Goal: Transaction & Acquisition: Purchase product/service

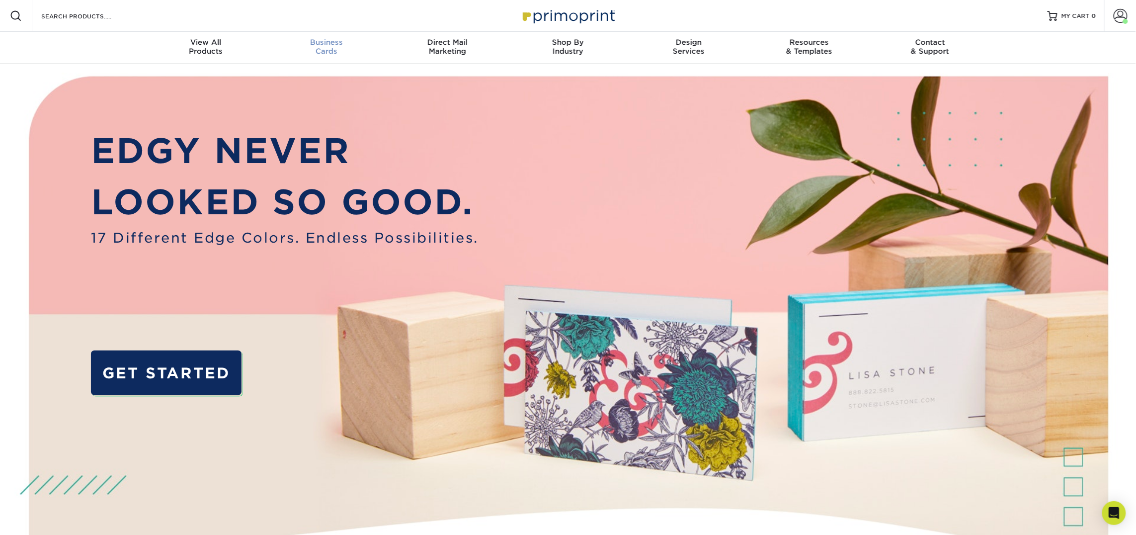
scroll to position [0, 0]
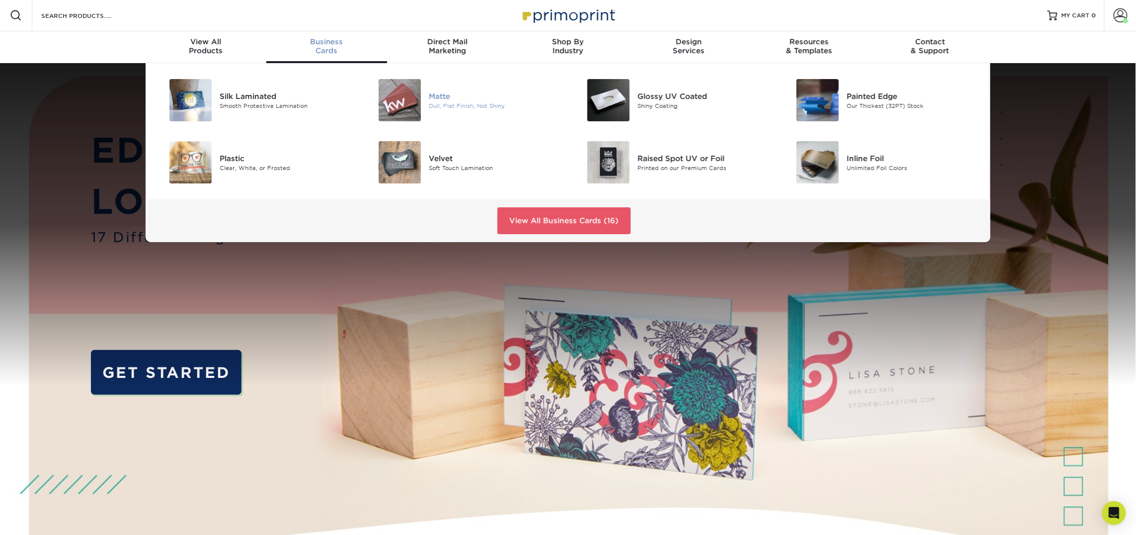
click at [403, 104] on img at bounding box center [400, 100] width 42 height 42
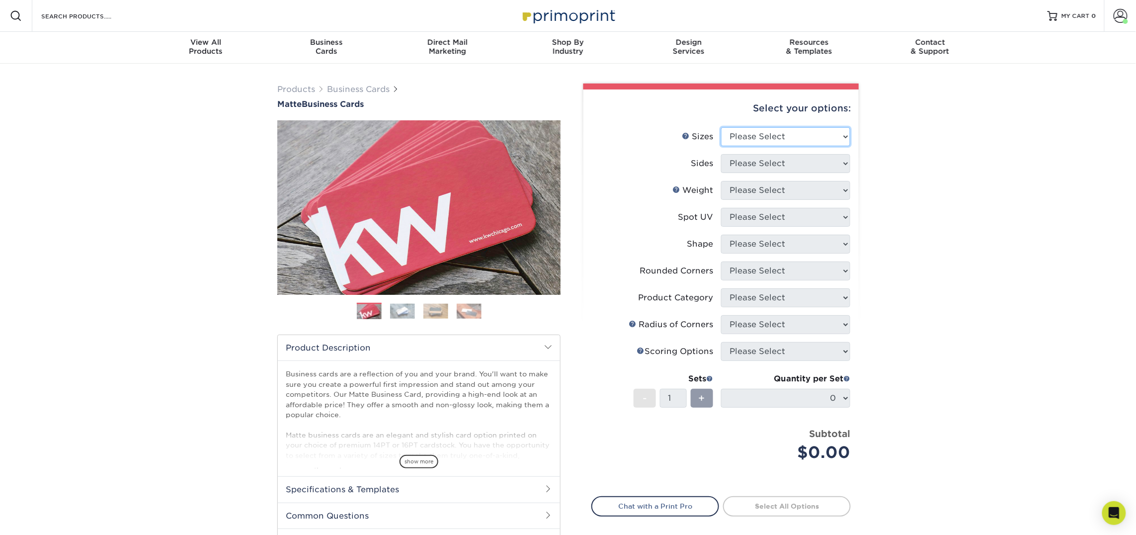
click at [816, 127] on select "Please Select 1.5" x 3.5" - Mini 1.75" x 3.5" - Mini 2" x 2" - Square 2" x 3" -…" at bounding box center [785, 136] width 129 height 19
select select "2.00x3.50"
click at [721, 127] on select "Please Select 1.5" x 3.5" - Mini 1.75" x 3.5" - Mini 2" x 2" - Square 2" x 3" -…" at bounding box center [785, 136] width 129 height 19
click at [766, 158] on select "Please Select Print Both Sides Print Front Only" at bounding box center [785, 163] width 129 height 19
select select "13abbda7-1d64-4f25-8bb2-c179b224825d"
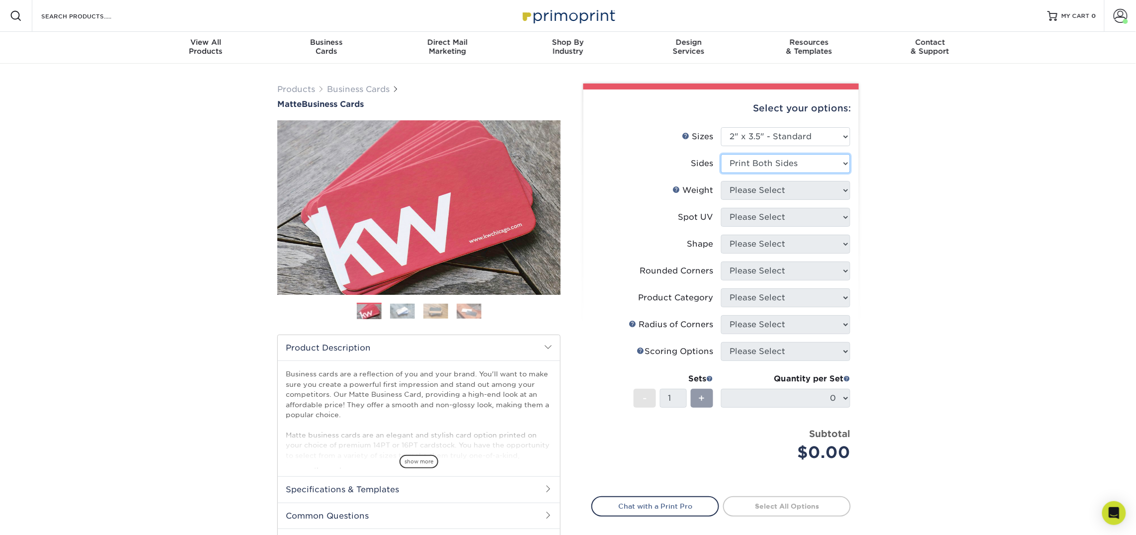
click at [721, 154] on select "Please Select Print Both Sides Print Front Only" at bounding box center [785, 163] width 129 height 19
click at [762, 192] on select "Please Select" at bounding box center [785, 190] width 129 height 19
select select "16PT"
click at [721, 181] on select "Please Select 16PT 14PT" at bounding box center [785, 190] width 129 height 19
click at [757, 214] on select "Please Select No Spot UV Front and Back (Both Sides) Front Only Back Only" at bounding box center [785, 217] width 129 height 19
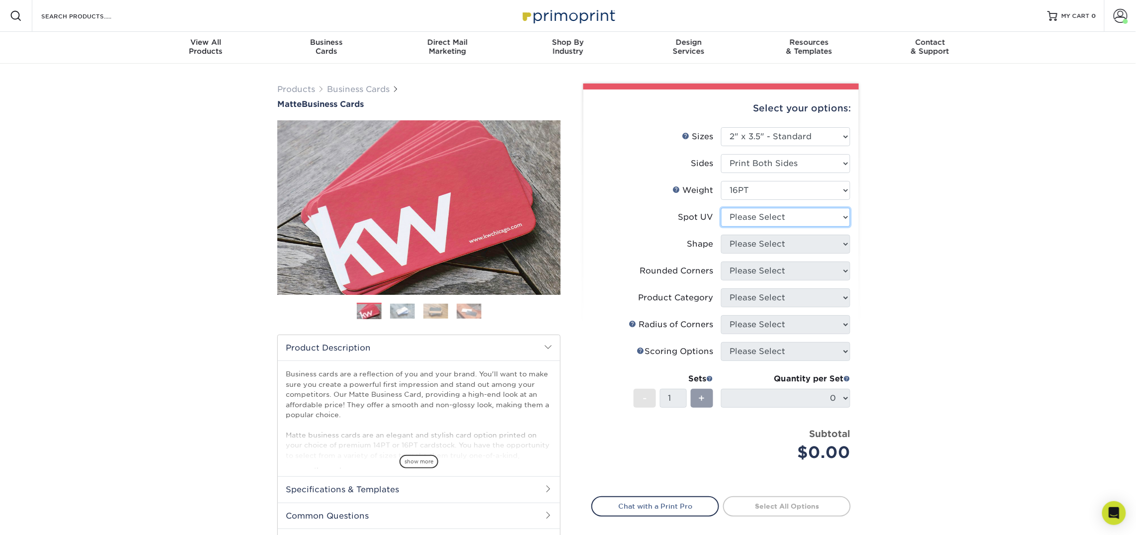
select select "3"
click at [721, 208] on select "Please Select No Spot UV Front and Back (Both Sides) Front Only Back Only" at bounding box center [785, 217] width 129 height 19
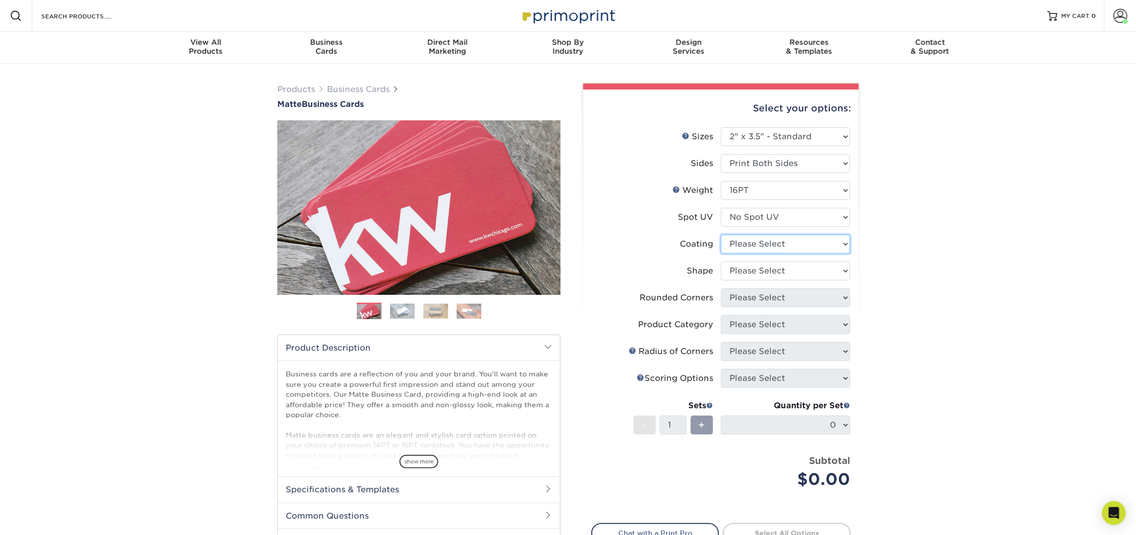
click at [755, 247] on select at bounding box center [785, 244] width 129 height 19
select select "121bb7b5-3b4d-429f-bd8d-bbf80e953313"
click at [721, 235] on select at bounding box center [785, 244] width 129 height 19
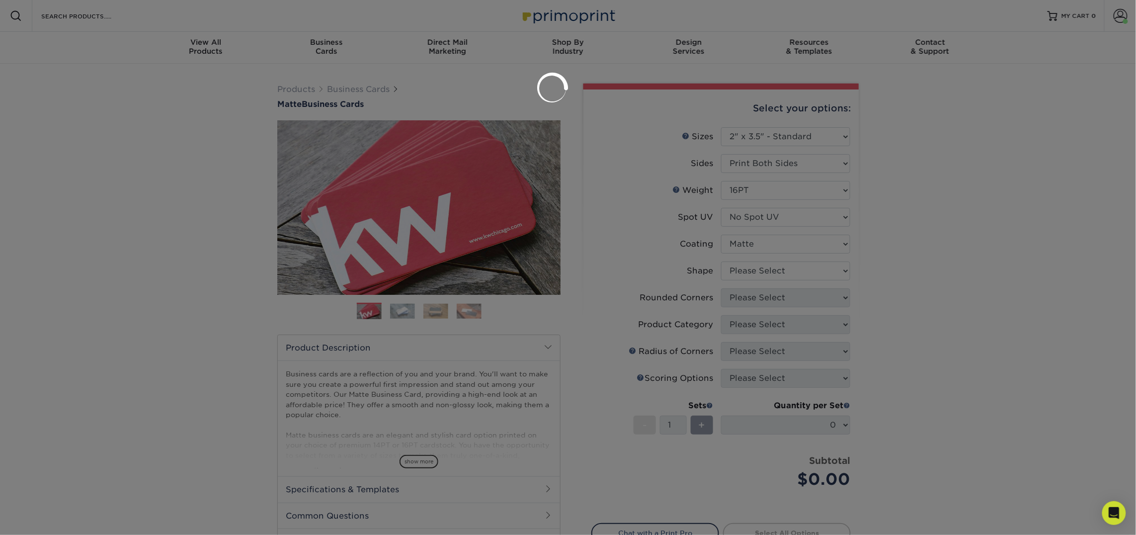
click at [752, 272] on div at bounding box center [568, 267] width 1136 height 535
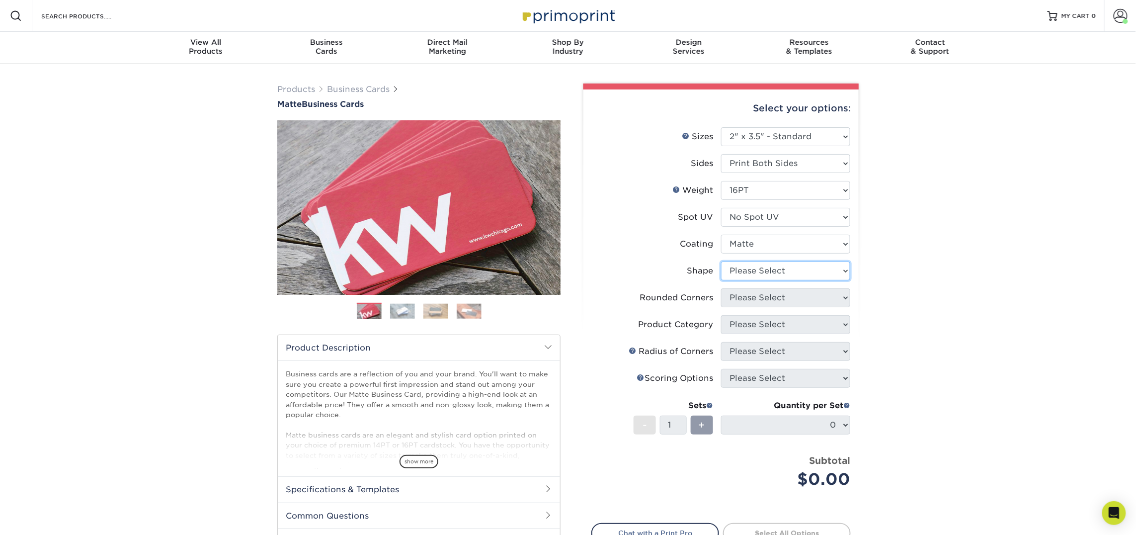
click at [752, 272] on select "Please Select Standard Oval" at bounding box center [785, 270] width 129 height 19
select select "standard"
click at [721, 261] on select "Please Select Standard Oval" at bounding box center [785, 270] width 129 height 19
click at [752, 299] on select "Please Select Yes - Round 2 Corners Yes - Round 4 Corners No" at bounding box center [785, 297] width 129 height 19
select select "0"
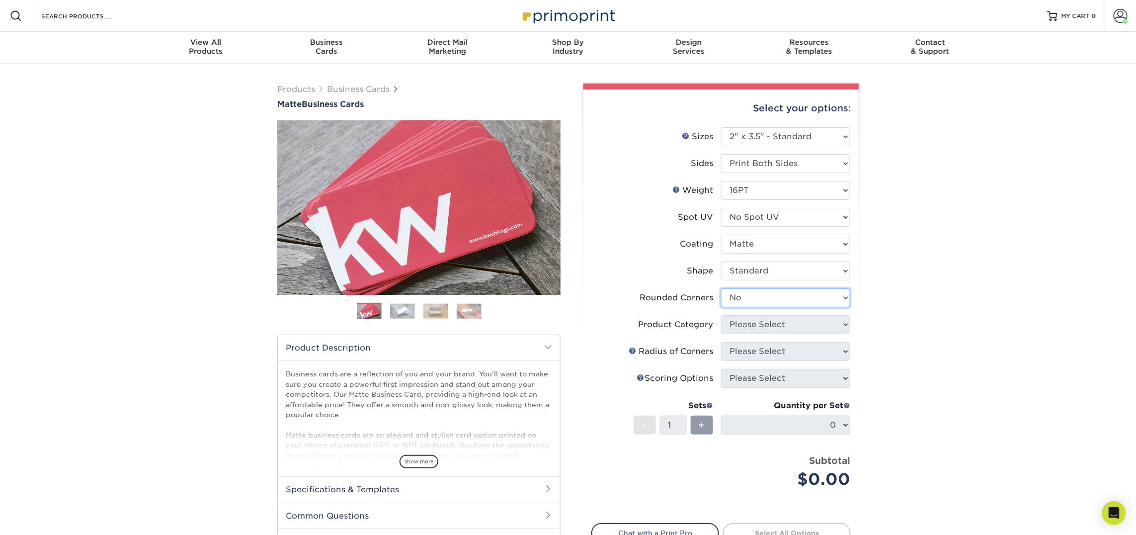
click at [721, 288] on select "Please Select Yes - Round 2 Corners Yes - Round 4 Corners No" at bounding box center [785, 297] width 129 height 19
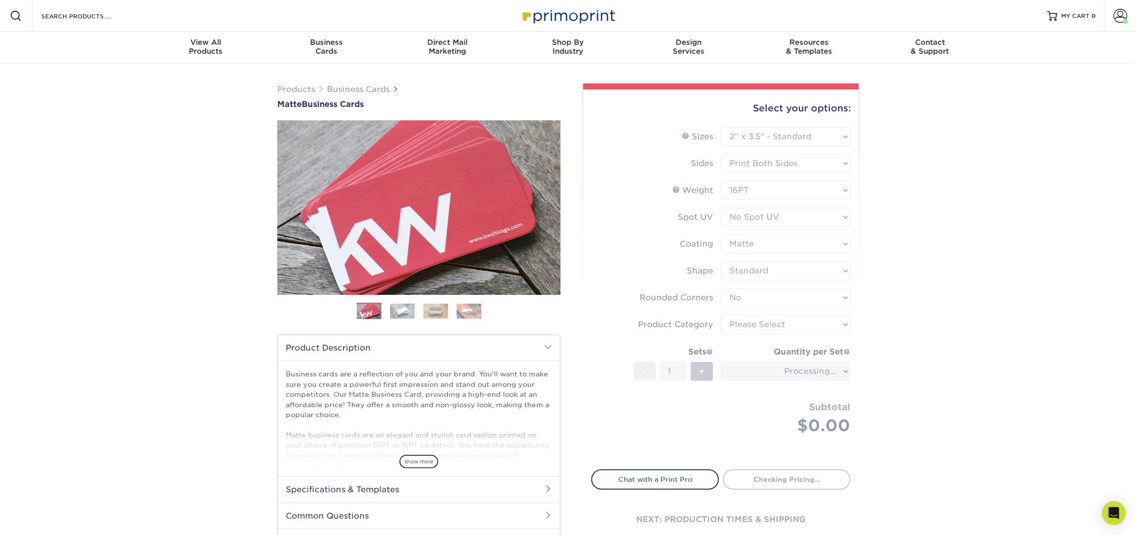
click at [770, 326] on form "Sizes Help Sizes Please Select 1.5" x 3.5" - Mini 1.75" x 3.5" - Mini 2" x 2" -…" at bounding box center [720, 292] width 259 height 330
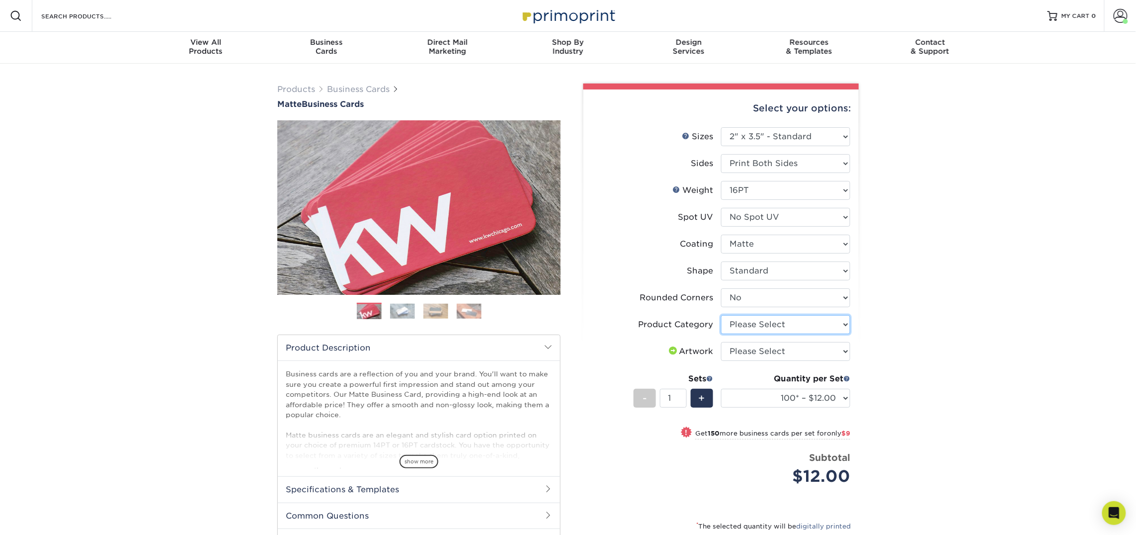
click at [770, 327] on select "Please Select Business Cards" at bounding box center [785, 324] width 129 height 19
select select "3b5148f1-0588-4f88-a218-97bcfdce65c1"
click at [721, 315] on select "Please Select Business Cards" at bounding box center [785, 324] width 129 height 19
click at [763, 350] on select "Please Select I will upload files I need a design - $100" at bounding box center [785, 351] width 129 height 19
select select "upload"
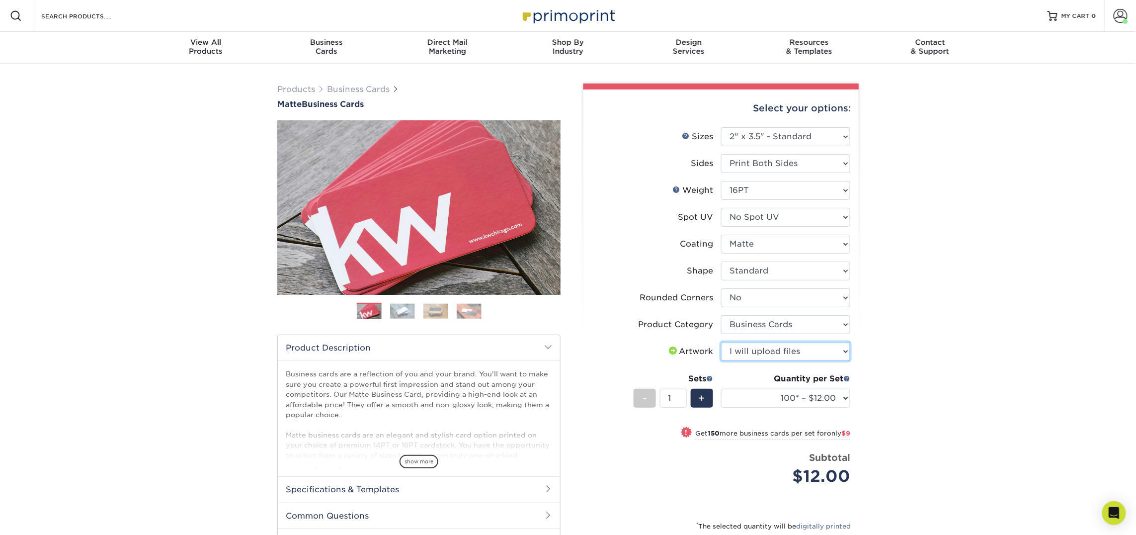
click at [721, 342] on select "Please Select I will upload files I need a design - $100" at bounding box center [785, 351] width 129 height 19
click at [768, 394] on select "100* – $12.00 250* – $21.00 500 – $42.00 1000 – $53.00 2500 – $95.00 5000 – $18…" at bounding box center [785, 398] width 129 height 19
select select "250* – $21.00"
click at [721, 389] on select "100* – $12.00 250* – $21.00 500 – $42.00 1000 – $53.00 2500 – $95.00 5000 – $18…" at bounding box center [785, 398] width 129 height 19
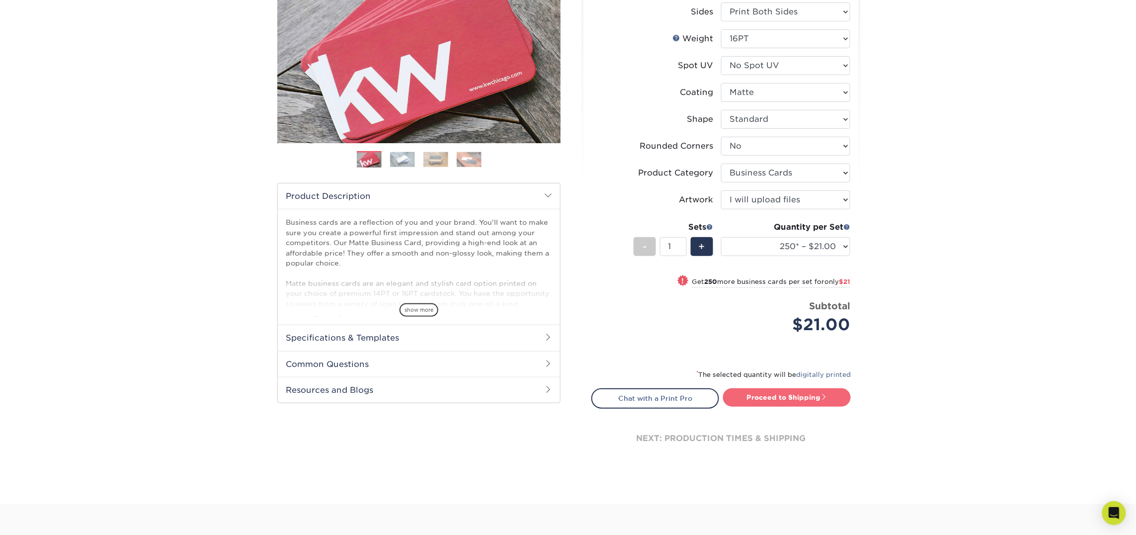
click at [777, 392] on link "Proceed to Shipping" at bounding box center [787, 397] width 128 height 18
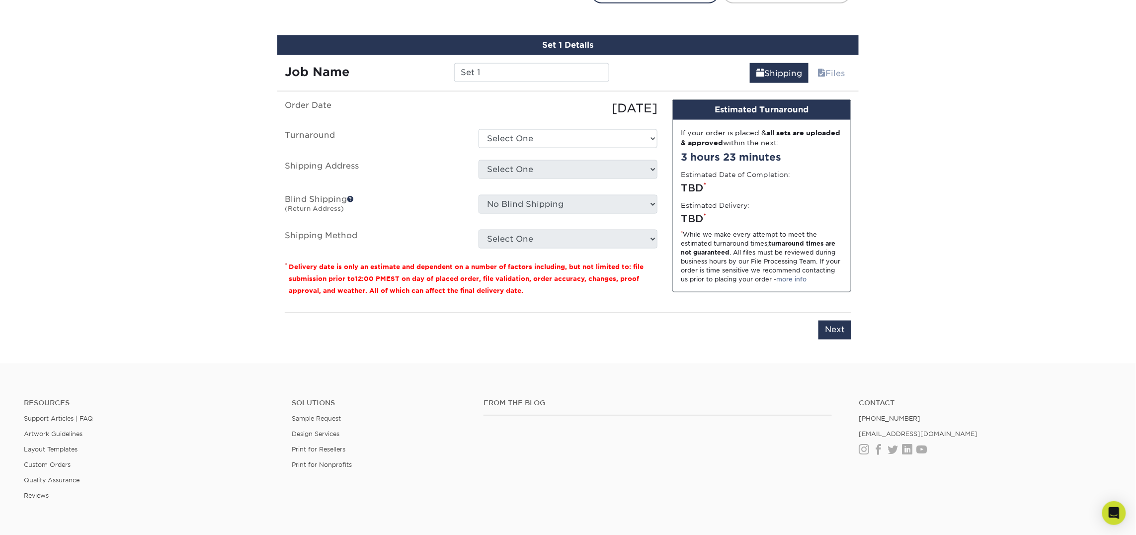
scroll to position [565, 0]
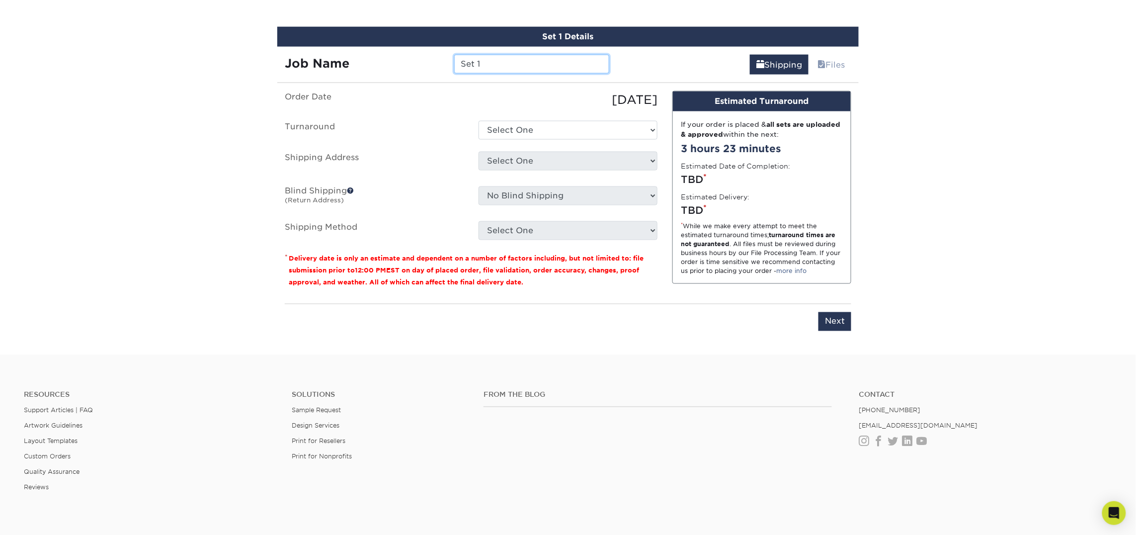
click at [484, 61] on input "Set 1" at bounding box center [531, 64] width 155 height 19
click at [483, 61] on input "Set 1" at bounding box center [531, 64] width 155 height 19
type input "Paul Forton"
click at [535, 128] on select "Select One 2-4 Business Days 2 Day Next Business Day" at bounding box center [567, 130] width 179 height 19
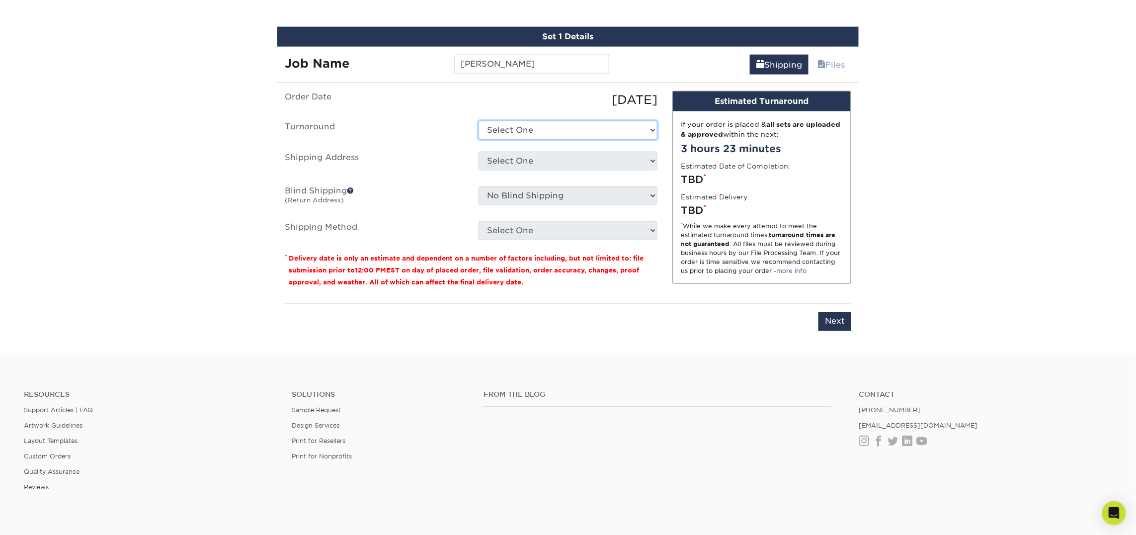
select select "23721297-b68b-4846-ba83-3171e6bd9d78"
click at [478, 121] on select "Select One 2-4 Business Days 2 Day Next Business Day" at bounding box center [567, 130] width 179 height 19
click at [532, 165] on select "Select One Atlanta Office Bingham Farms Byron Center Dawsonville, GA Office Dun…" at bounding box center [567, 161] width 179 height 19
select select "247798"
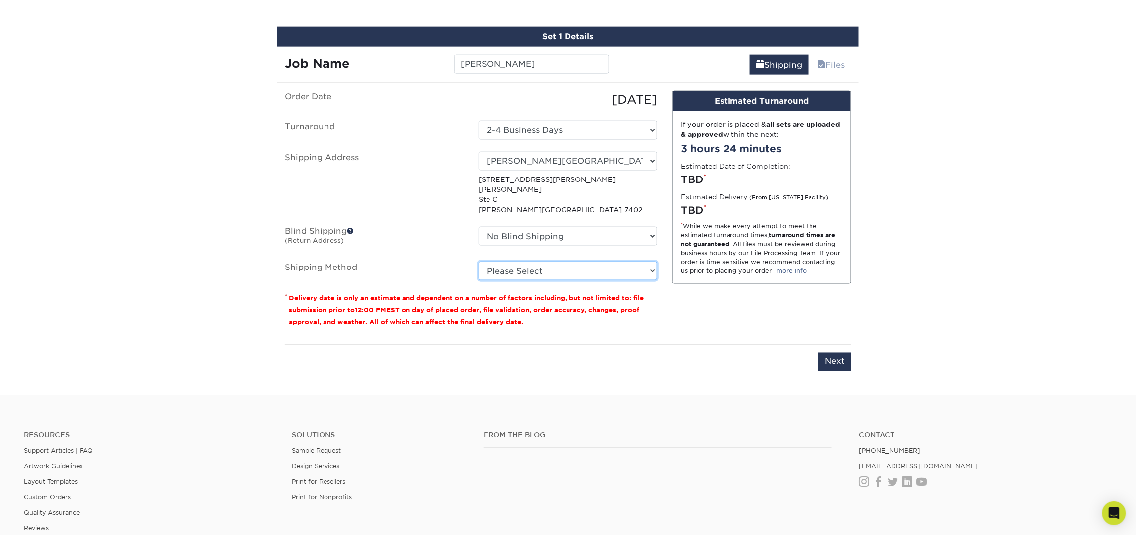
click at [509, 261] on select "Please Select Ground Shipping (+$7.84) 3 Day Shipping Service (+$15.34) 2 Day A…" at bounding box center [567, 270] width 179 height 19
select select "03"
click at [478, 261] on select "Please Select Ground Shipping (+$7.84) 3 Day Shipping Service (+$15.34) 2 Day A…" at bounding box center [567, 270] width 179 height 19
click at [824, 352] on input "Next" at bounding box center [834, 361] width 33 height 19
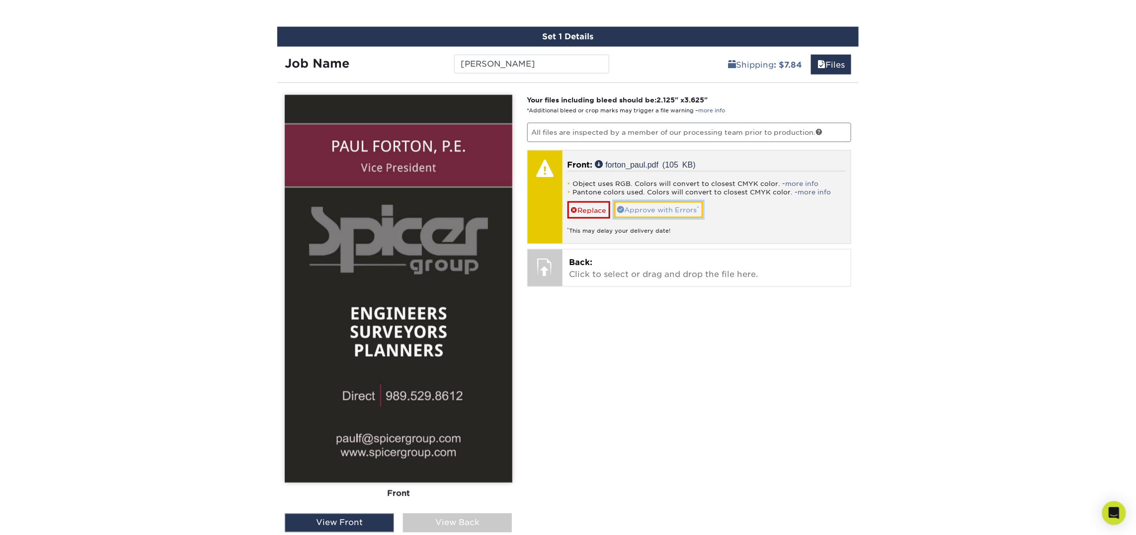
click at [651, 213] on link "Approve with Errors *" at bounding box center [658, 209] width 89 height 17
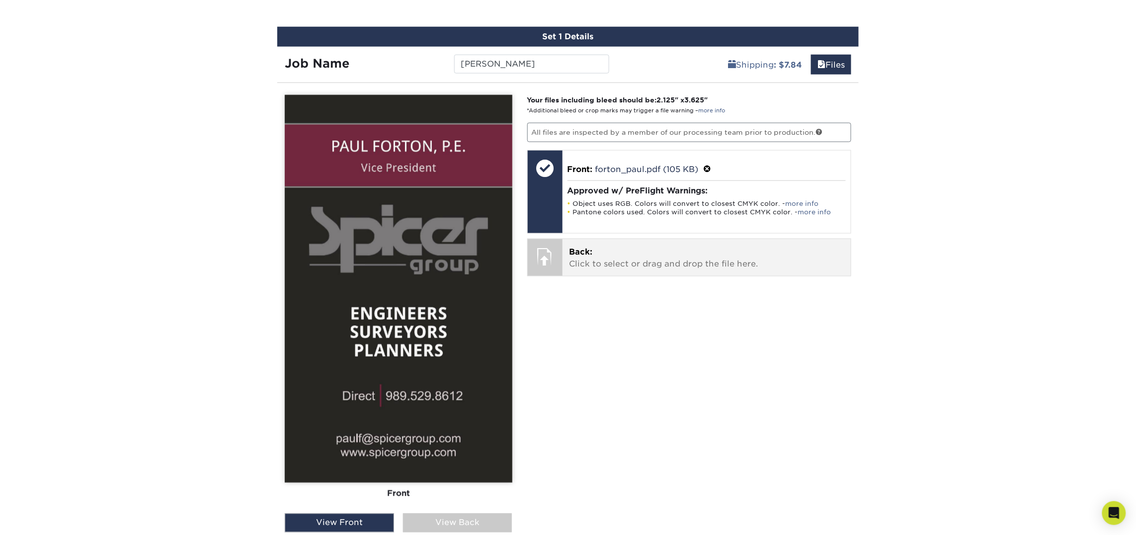
click at [653, 252] on p "Back: Click to select or drag and drop the file here." at bounding box center [706, 258] width 275 height 24
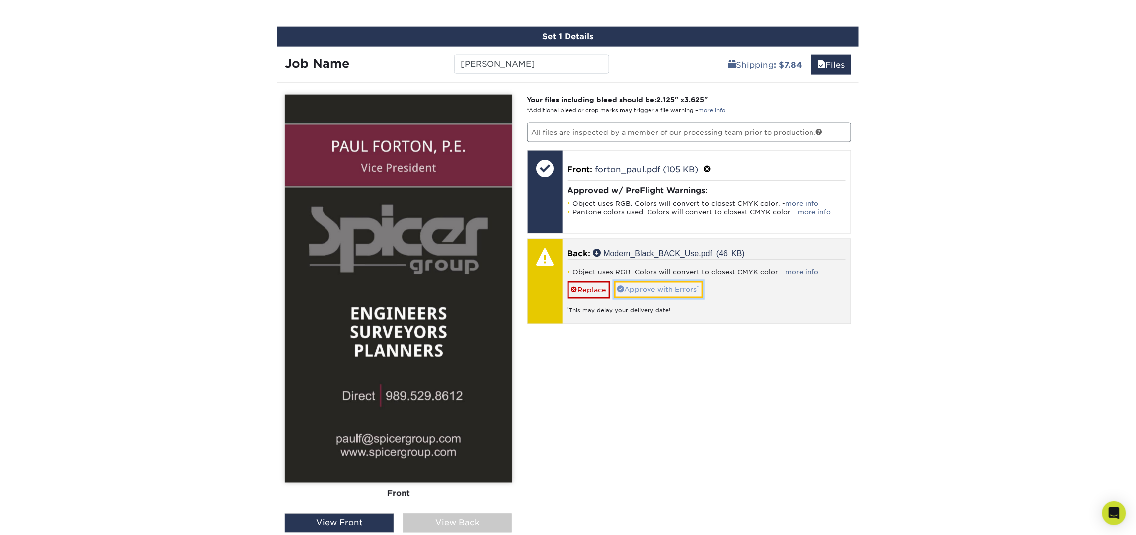
click at [636, 292] on link "Approve with Errors *" at bounding box center [658, 289] width 89 height 17
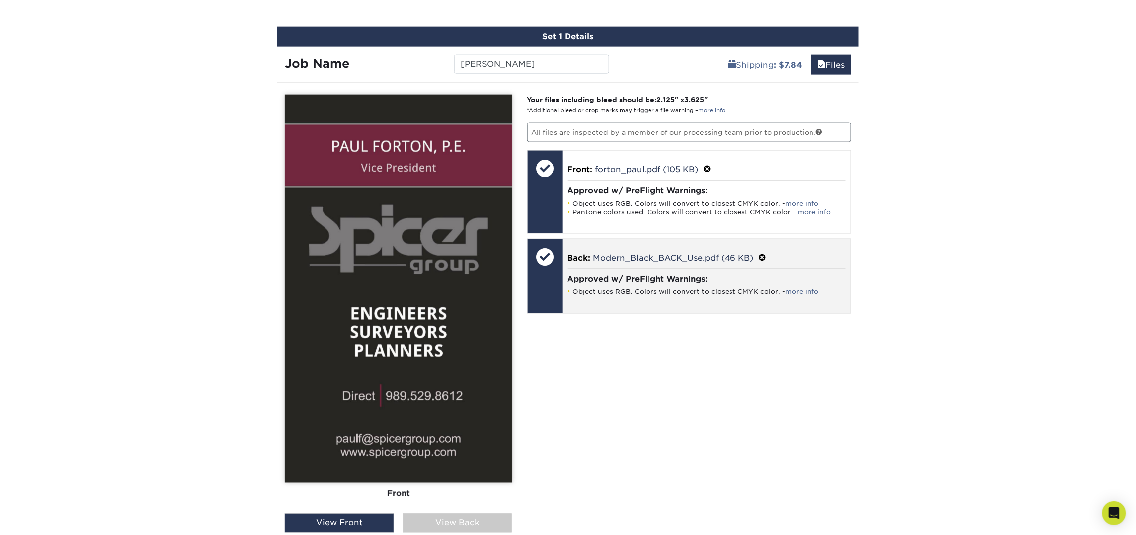
scroll to position [570, 0]
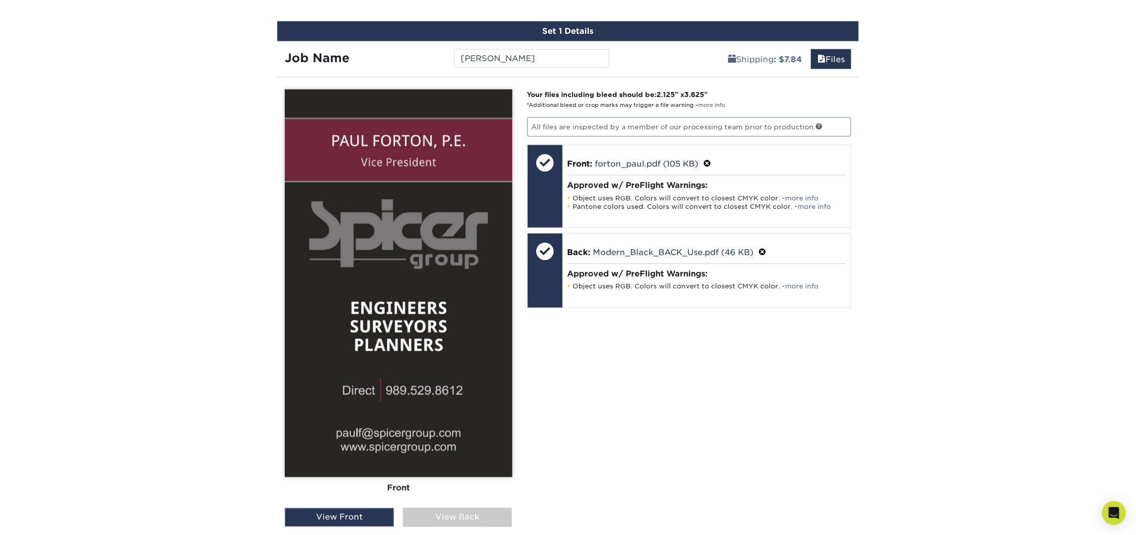
click at [480, 514] on div "View Back" at bounding box center [457, 517] width 109 height 19
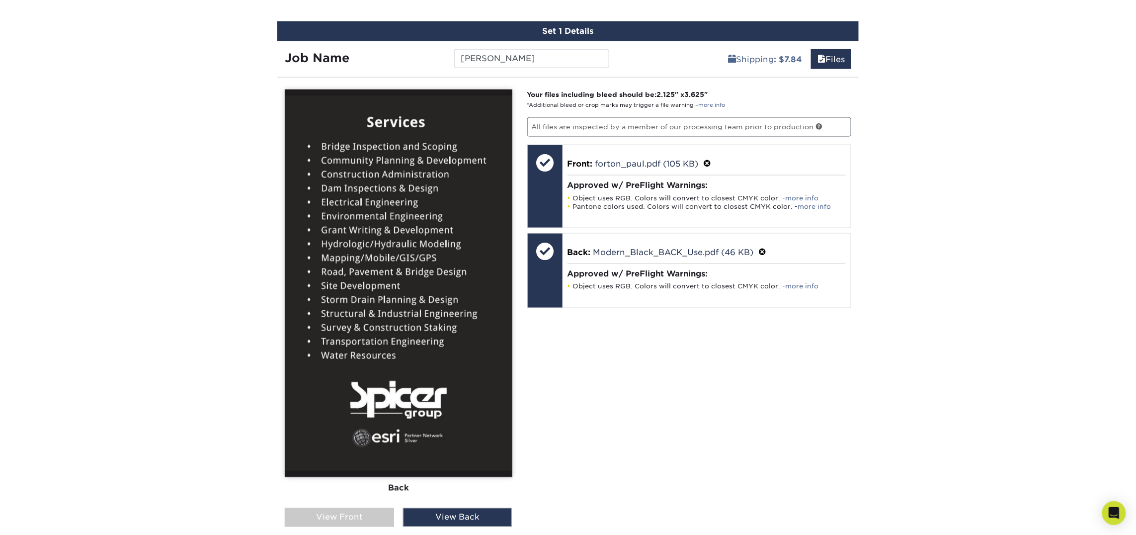
click at [480, 514] on div "View Back" at bounding box center [457, 517] width 109 height 19
drag, startPoint x: 403, startPoint y: 515, endPoint x: 393, endPoint y: 515, distance: 10.4
click at [400, 515] on div "View Front View Back" at bounding box center [399, 517] width 228 height 19
click at [370, 517] on div "View Front" at bounding box center [339, 517] width 109 height 19
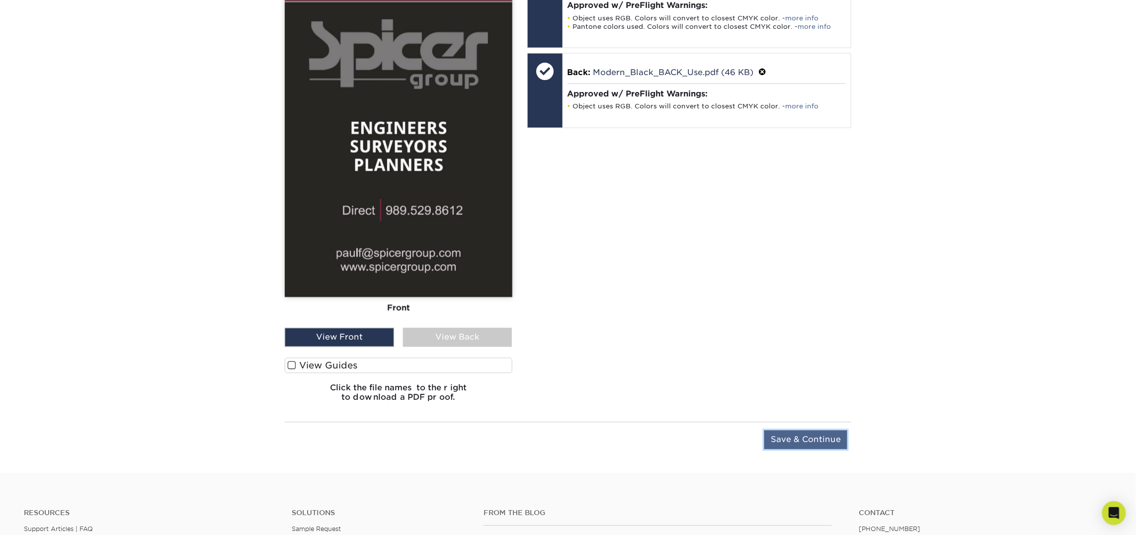
click at [816, 436] on input "Save & Continue" at bounding box center [805, 439] width 83 height 19
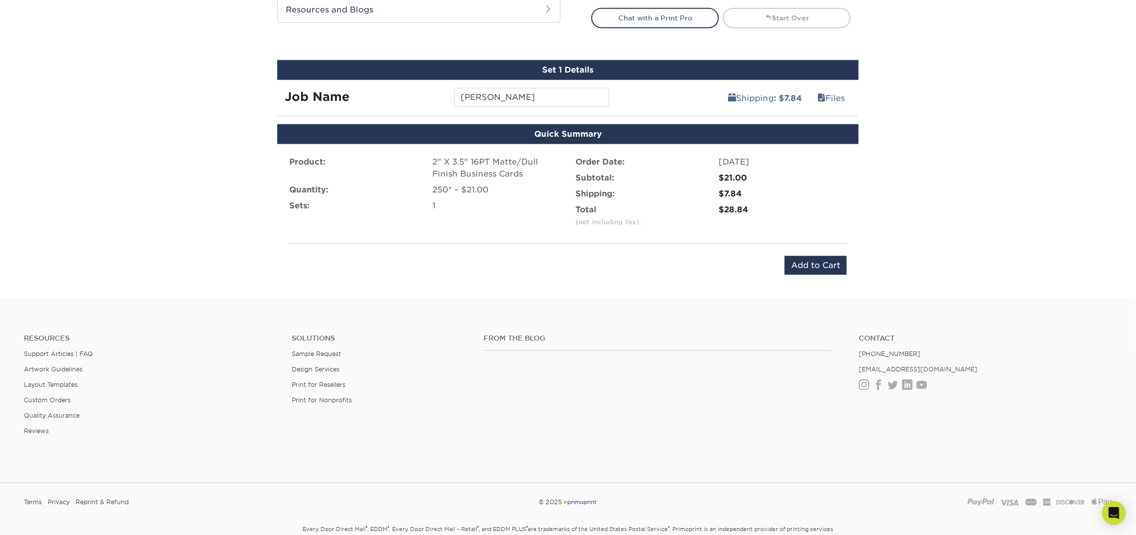
scroll to position [535, 0]
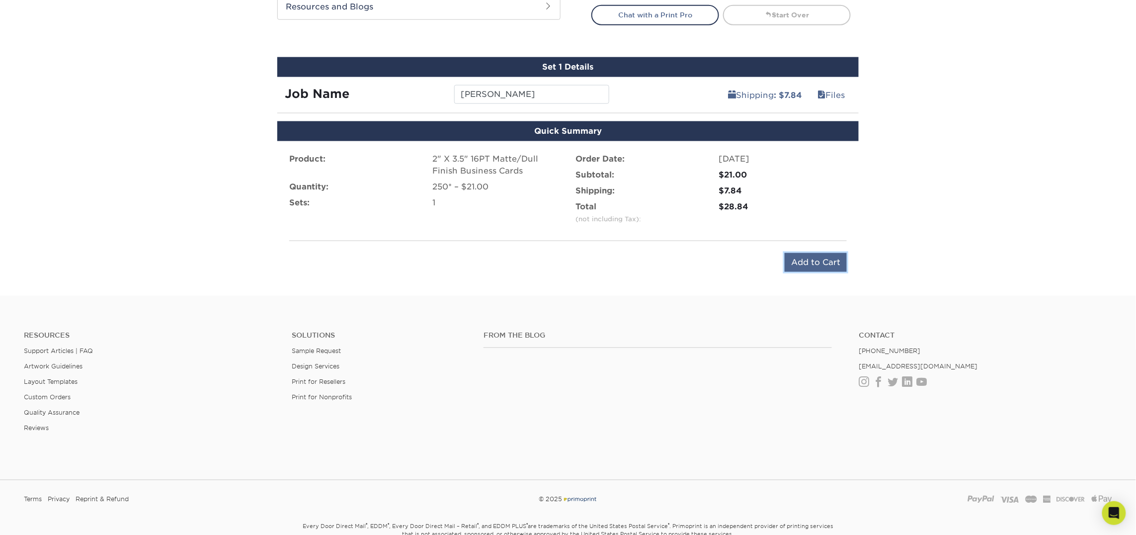
click at [831, 262] on input "Add to Cart" at bounding box center [816, 262] width 62 height 19
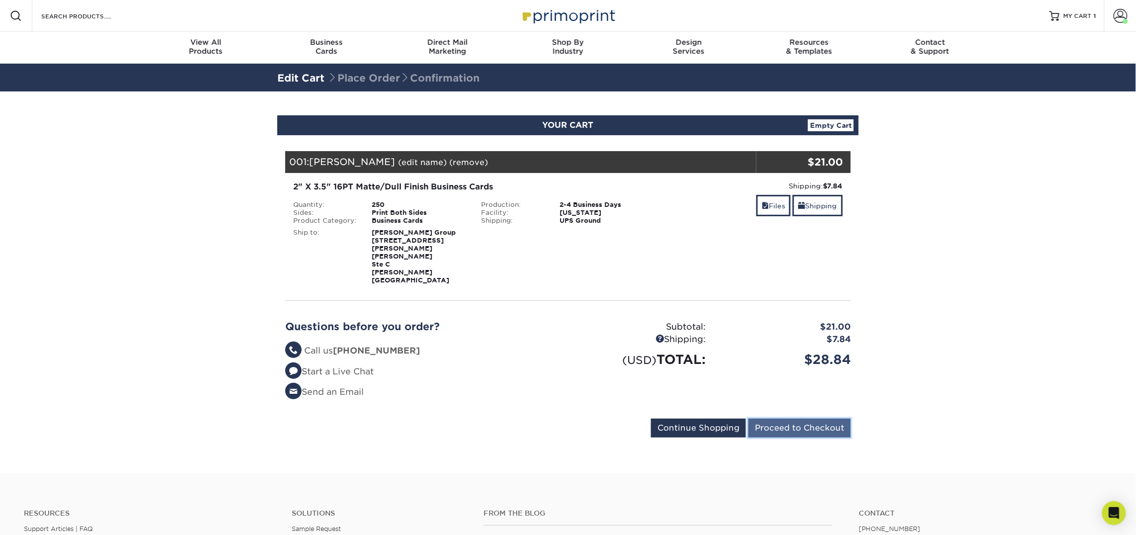
click at [765, 418] on input "Proceed to Checkout" at bounding box center [799, 427] width 102 height 19
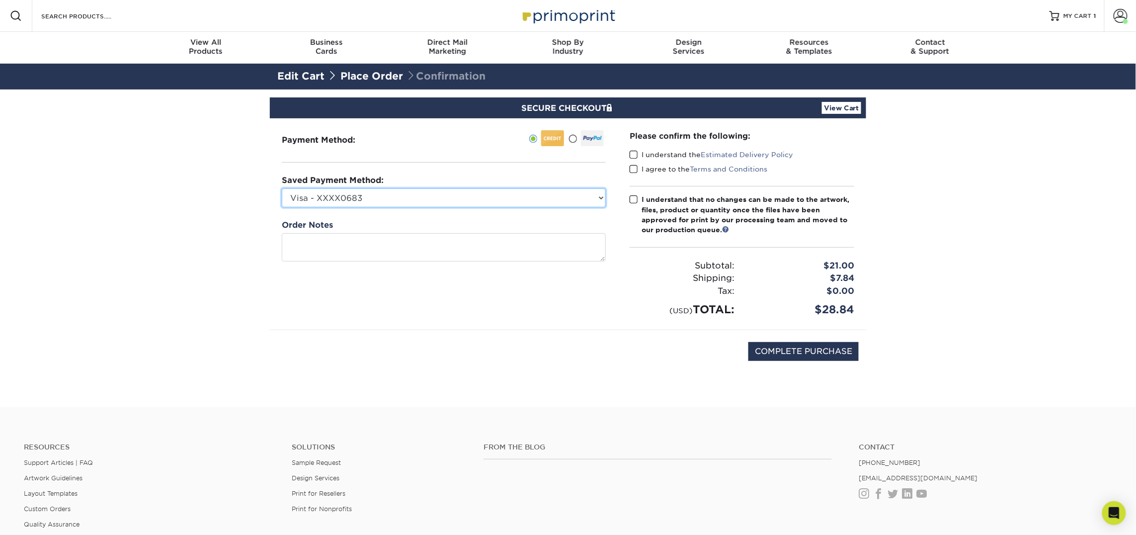
click at [484, 201] on select "Visa - XXXX0683 New Credit Card" at bounding box center [444, 197] width 324 height 19
click at [282, 188] on select "Visa - XXXX0683 New Credit Card" at bounding box center [444, 197] width 324 height 19
click at [631, 151] on span at bounding box center [634, 154] width 8 height 9
click at [0, 0] on input "I understand the Estimated Delivery Policy" at bounding box center [0, 0] width 0 height 0
click at [635, 170] on span at bounding box center [634, 168] width 8 height 9
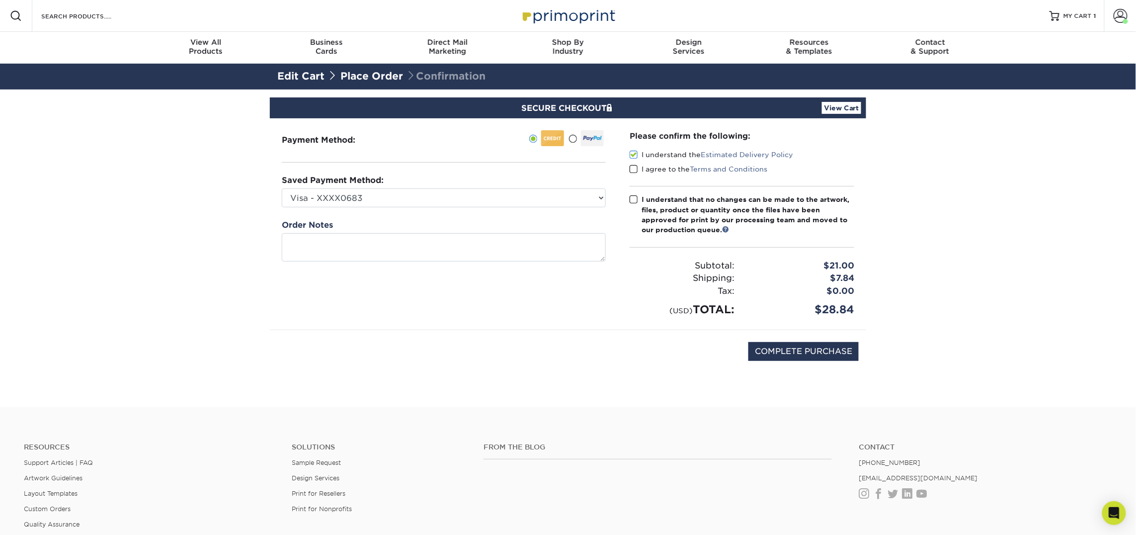
click at [0, 0] on input "I agree to the Terms and Conditions" at bounding box center [0, 0] width 0 height 0
click at [633, 198] on span at bounding box center [634, 199] width 8 height 9
click at [0, 0] on input "I understand that no changes can be made to the artwork, files, product or quan…" at bounding box center [0, 0] width 0 height 0
click at [763, 347] on input "COMPLETE PURCHASE" at bounding box center [803, 351] width 110 height 19
type input "PROCESSING, PLEASE WAIT..."
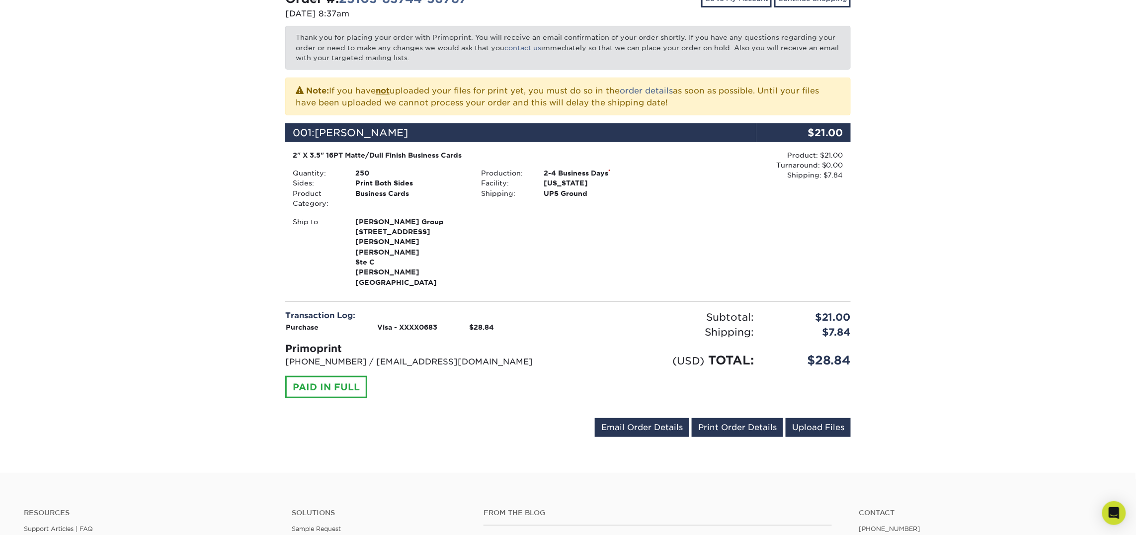
scroll to position [154, 0]
click at [747, 417] on link "Print Order Details" at bounding box center [737, 426] width 91 height 19
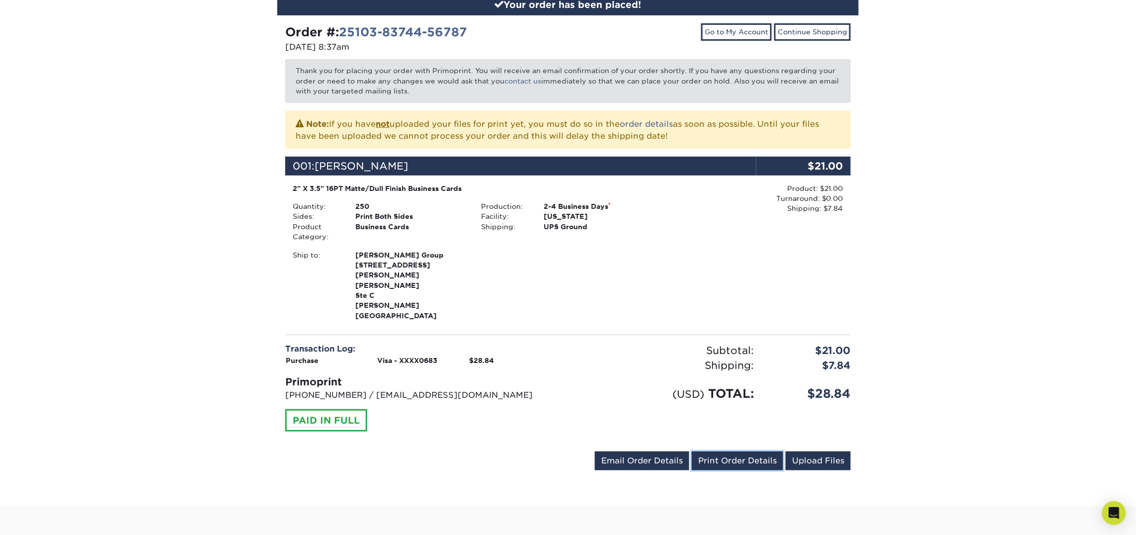
scroll to position [0, 0]
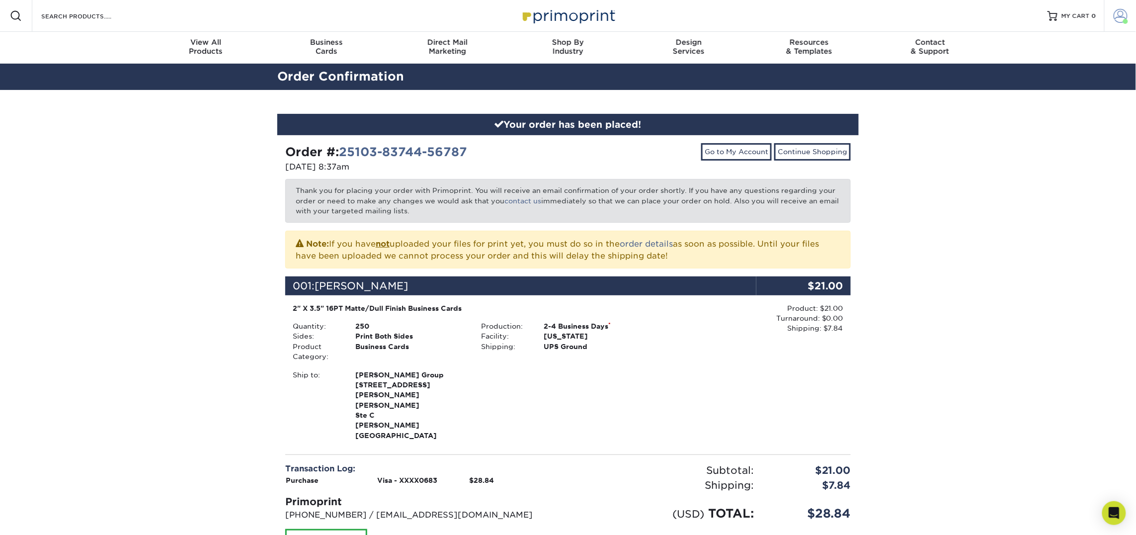
click at [1117, 21] on span at bounding box center [1120, 16] width 14 height 14
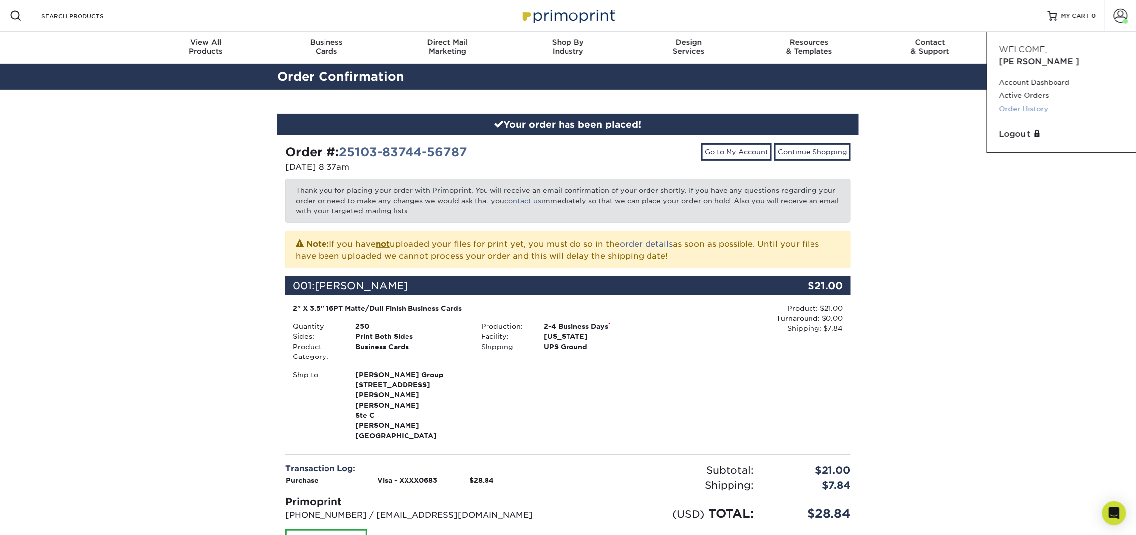
click at [1035, 102] on link "Order History" at bounding box center [1061, 108] width 125 height 13
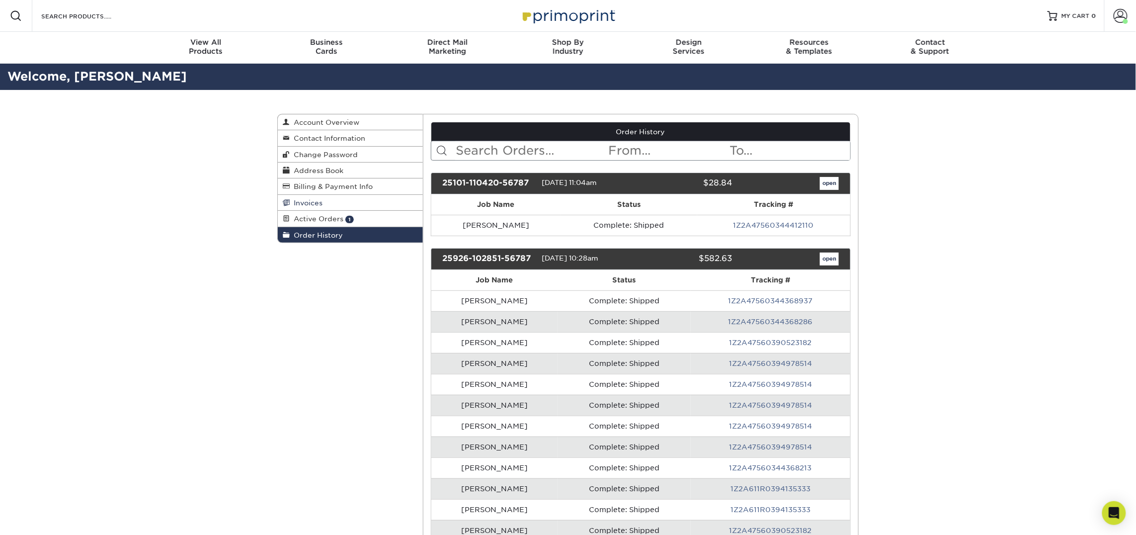
click at [325, 205] on link "Invoices" at bounding box center [350, 203] width 145 height 16
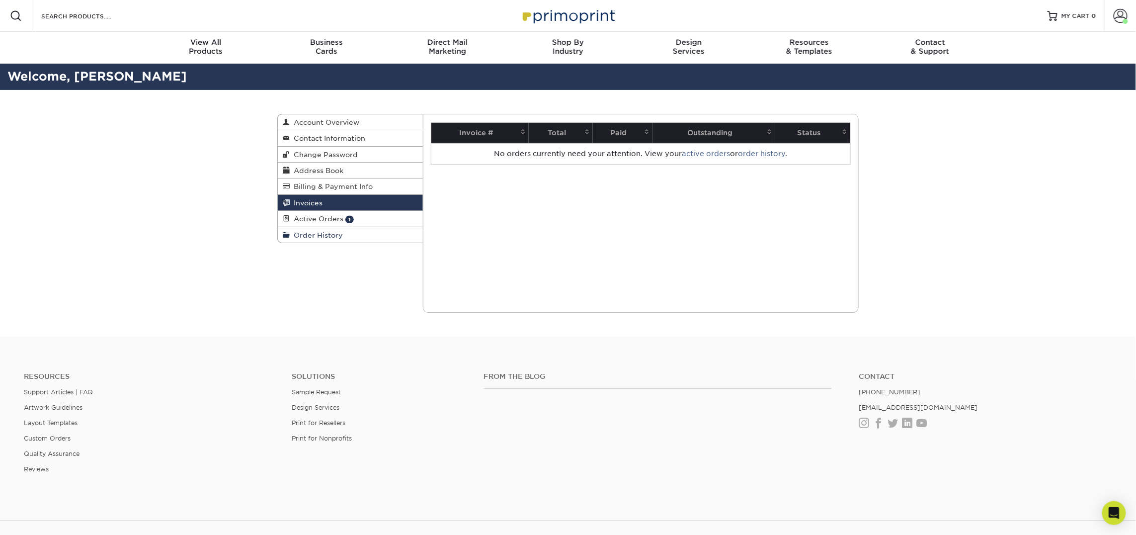
click at [315, 239] on span "Order History" at bounding box center [316, 235] width 53 height 8
